Goal: Communication & Community: Answer question/provide support

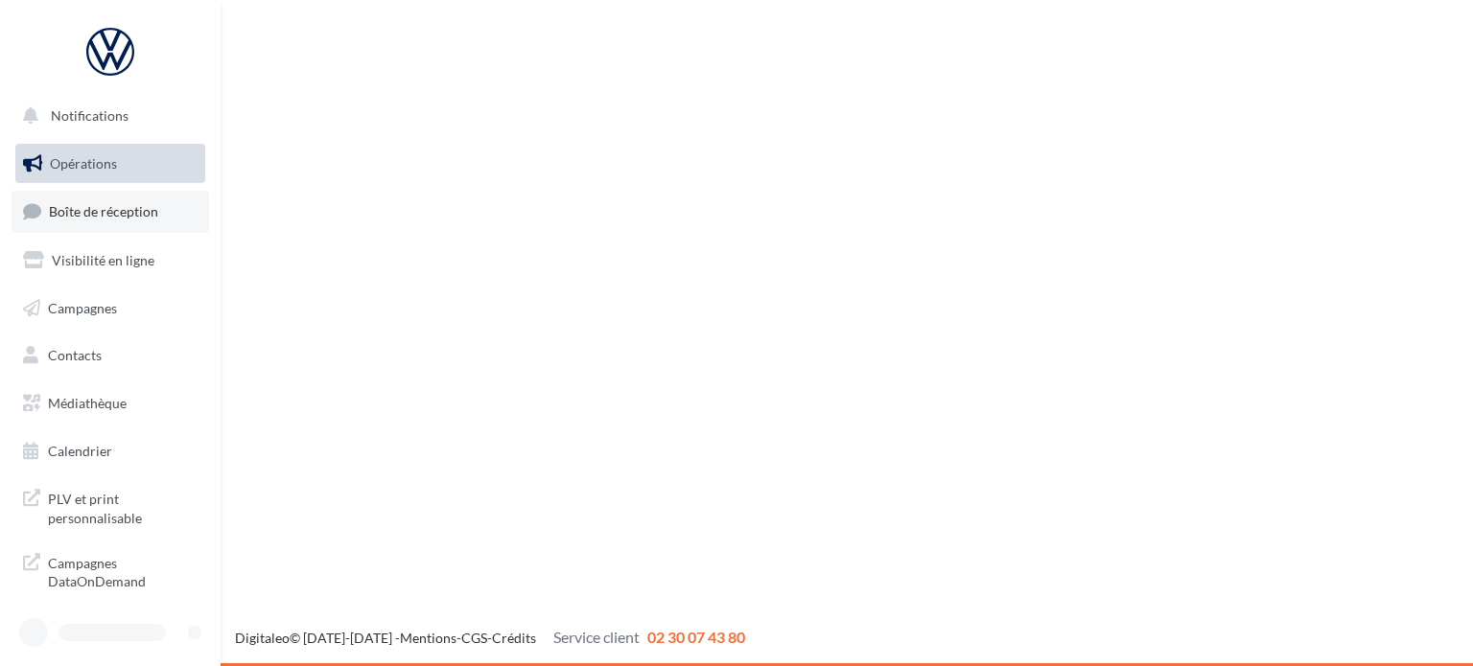
click at [84, 190] on ul "Opérations Boîte de réception Visibilité en ligne Campagnes Contacts Médiathèqu…" at bounding box center [110, 307] width 205 height 343
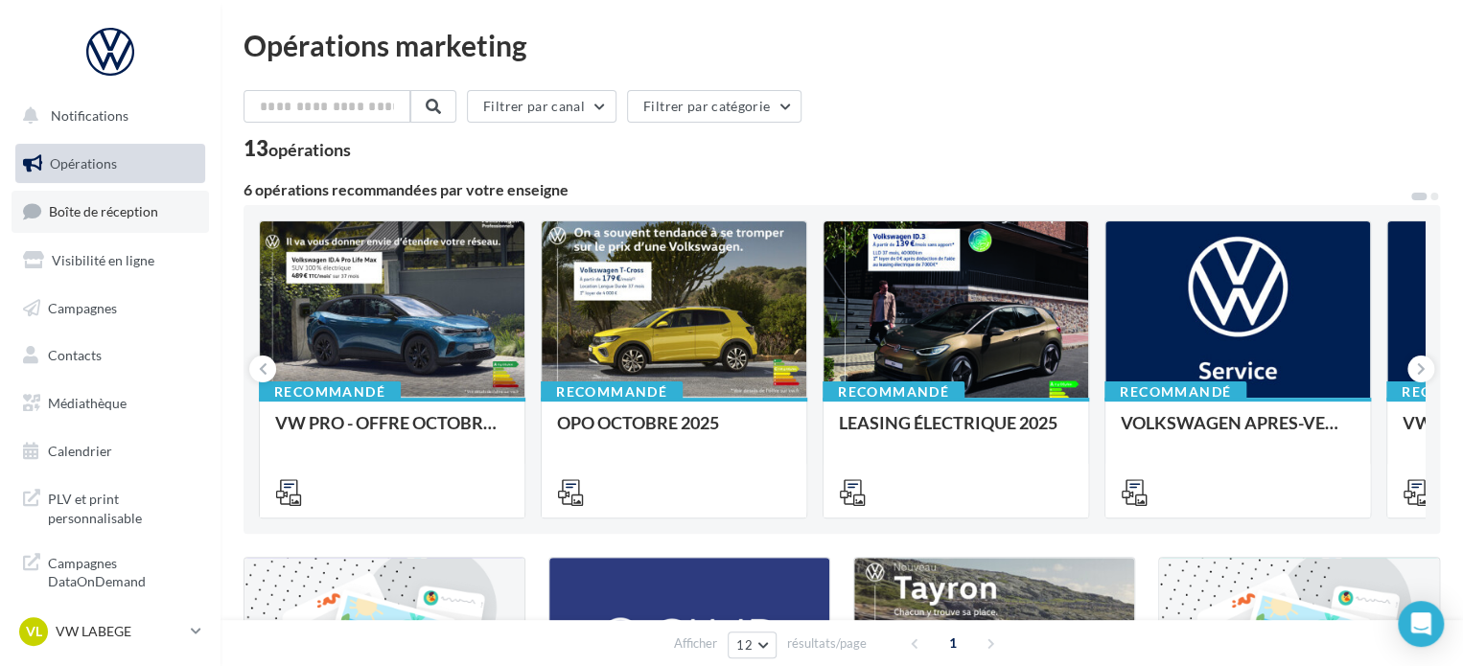
click at [84, 213] on span "Boîte de réception" at bounding box center [103, 211] width 109 height 16
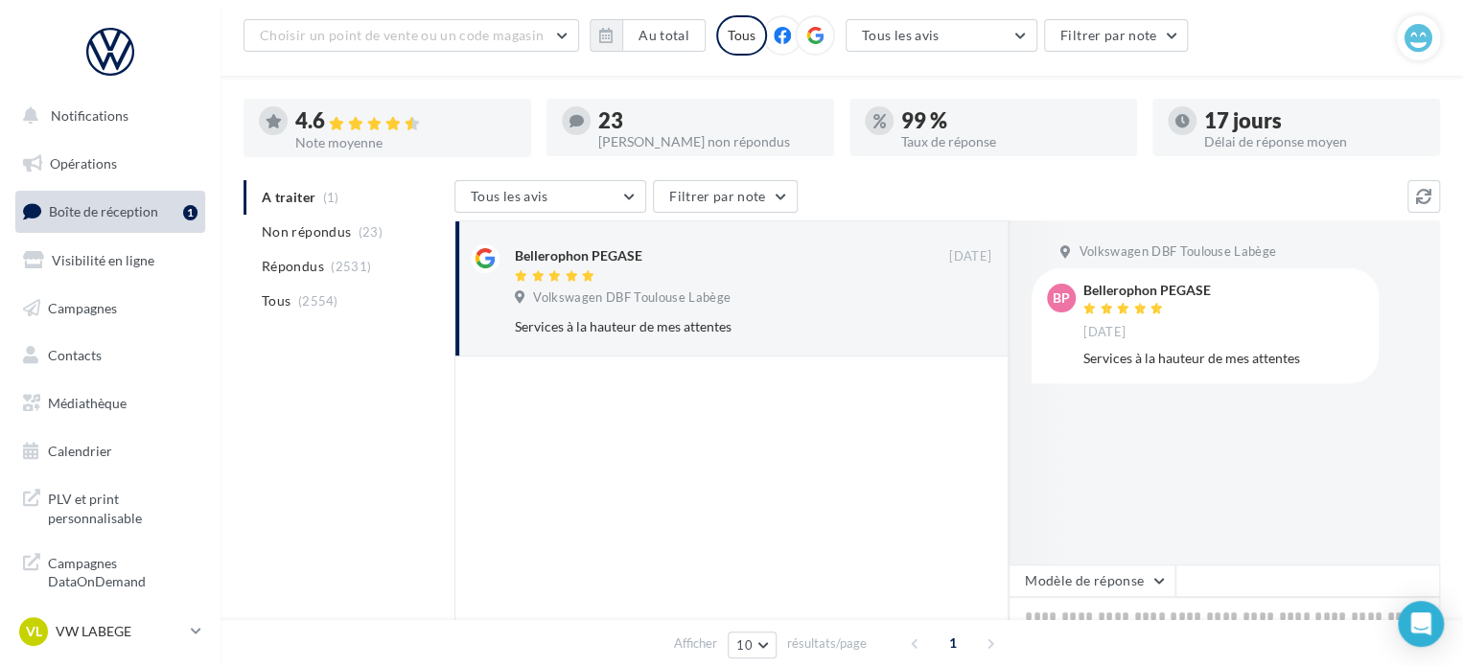
scroll to position [290, 0]
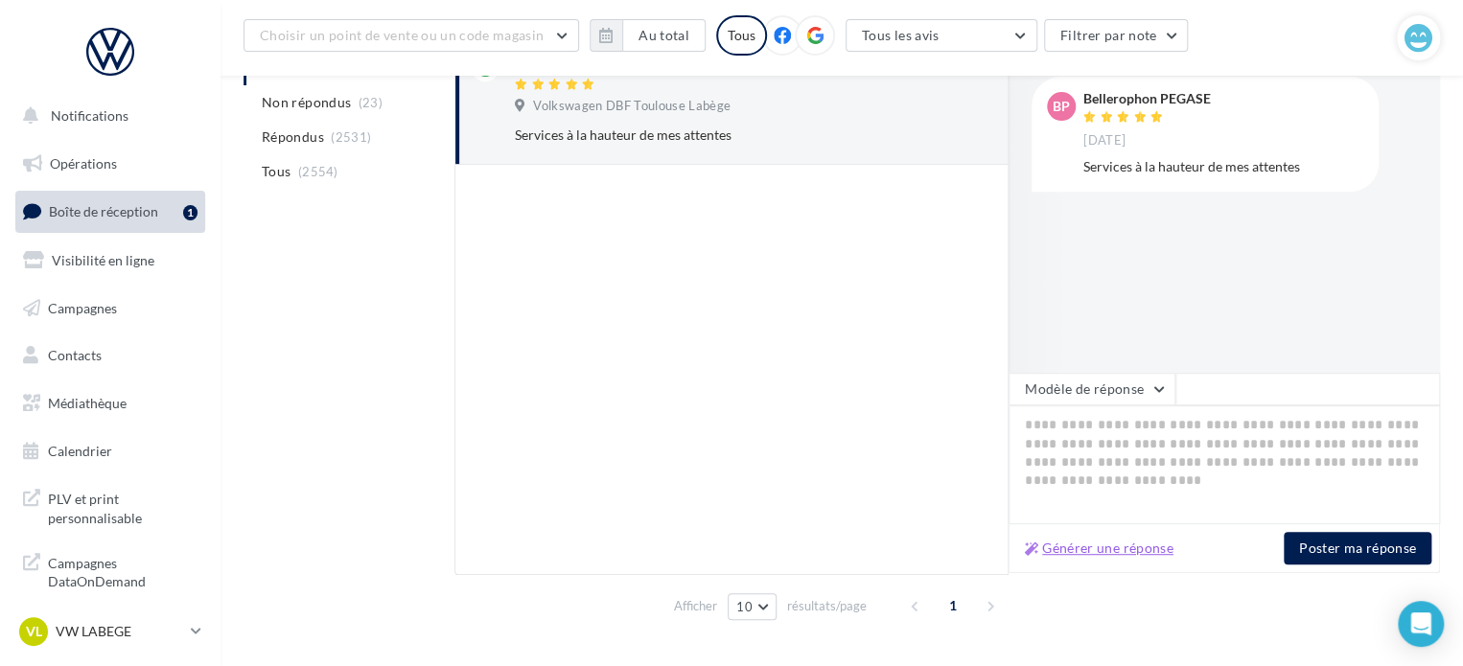
click at [1057, 547] on button "Générer une réponse" at bounding box center [1099, 548] width 164 height 23
type textarea "**********"
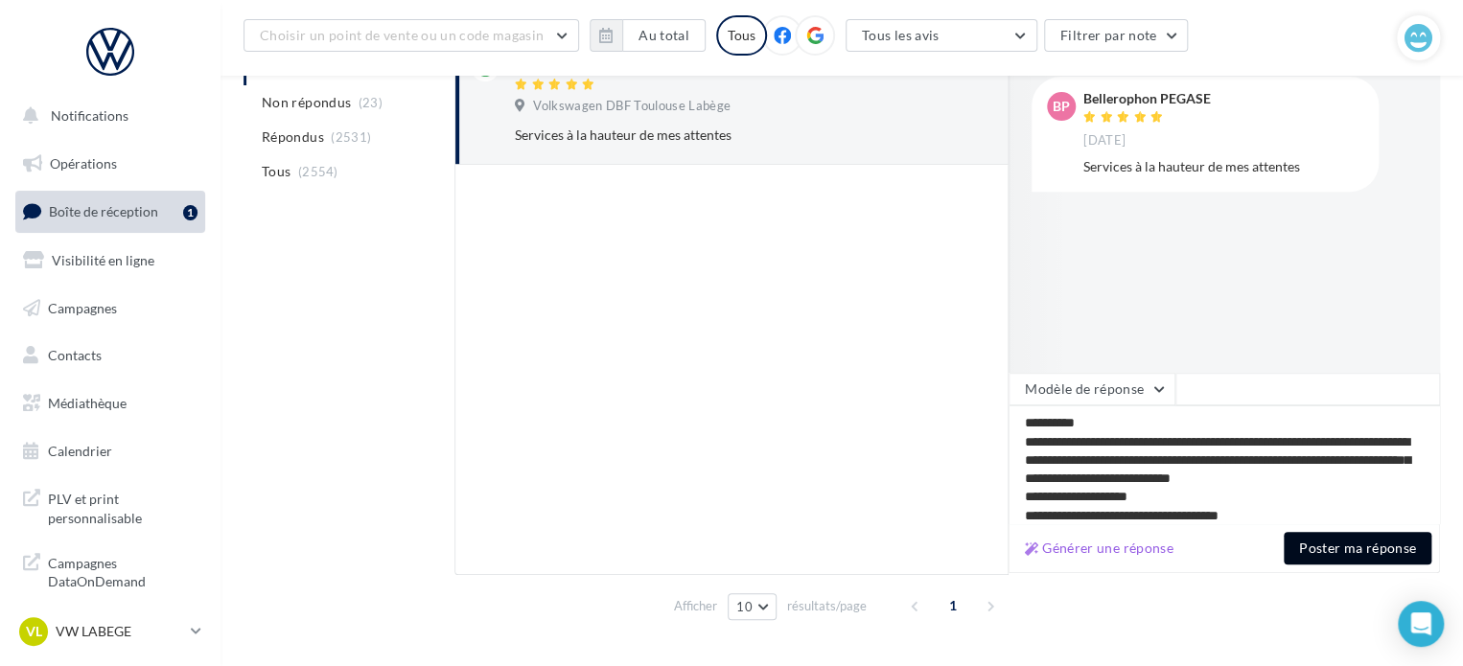
click at [1314, 543] on button "Poster ma réponse" at bounding box center [1358, 548] width 148 height 33
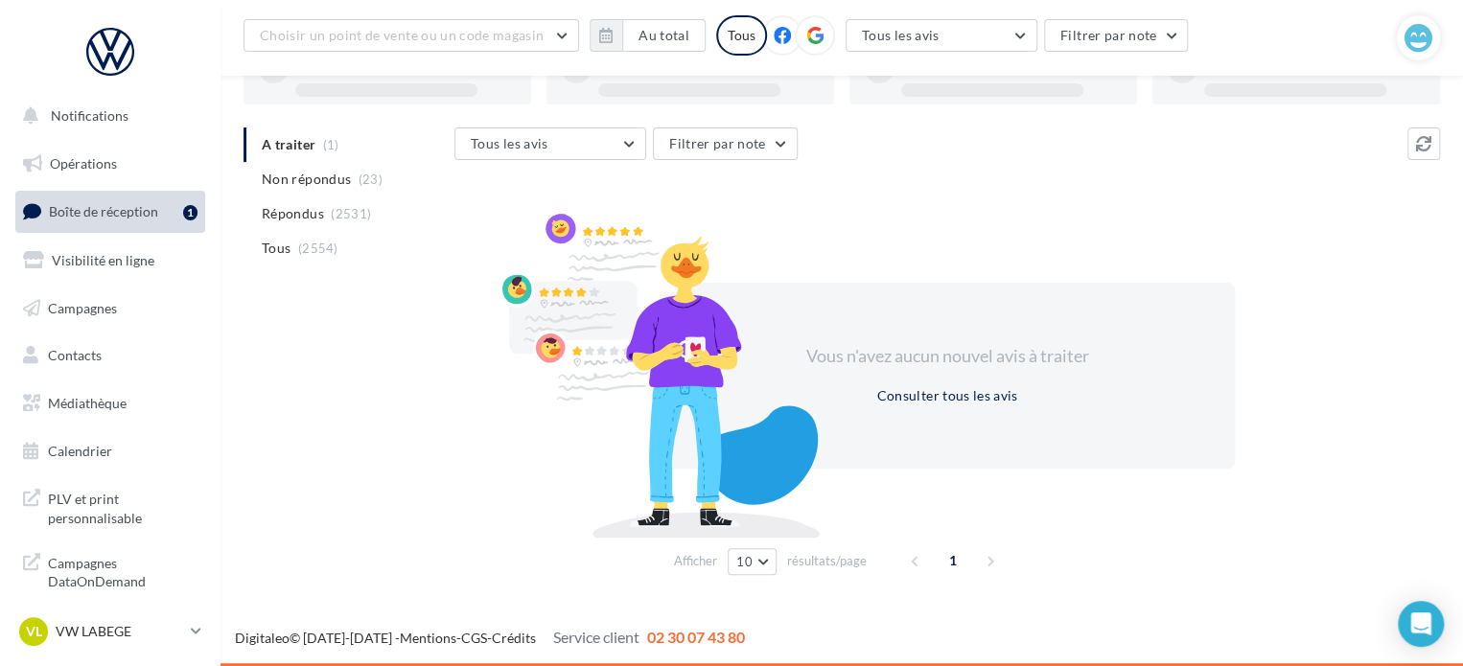
scroll to position [148, 0]
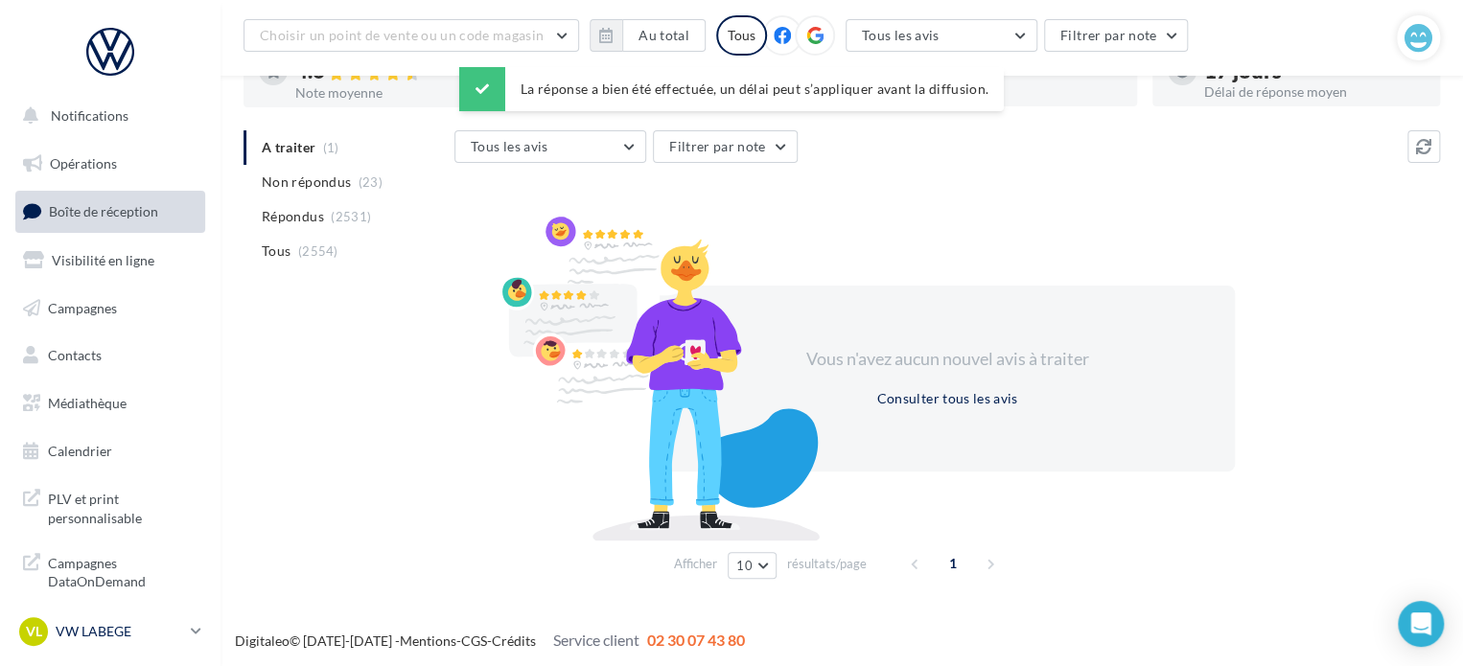
click at [135, 641] on div "VL VW LABEGE vw-lab-dup" at bounding box center [101, 631] width 164 height 29
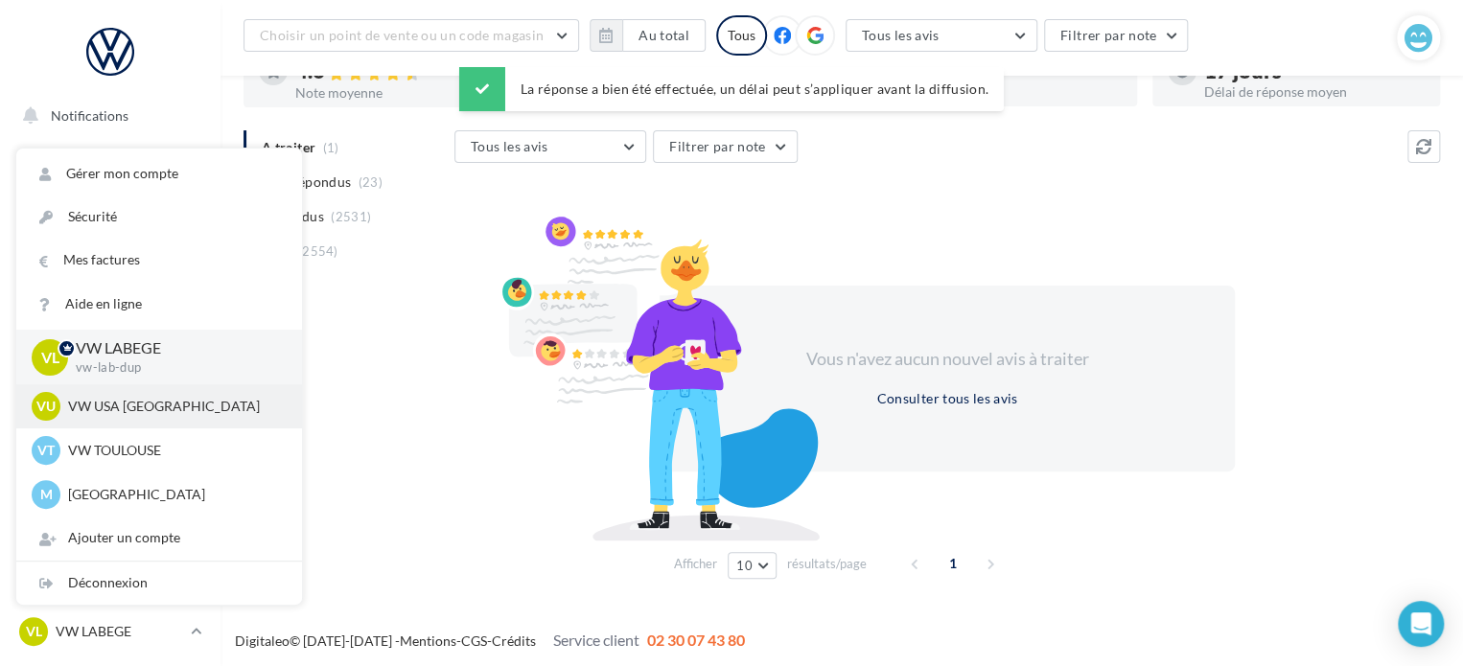
click at [150, 417] on div "VU VW USA TOULOUSE vw-tou-dup" at bounding box center [159, 406] width 255 height 29
